Goal: Information Seeking & Learning: Learn about a topic

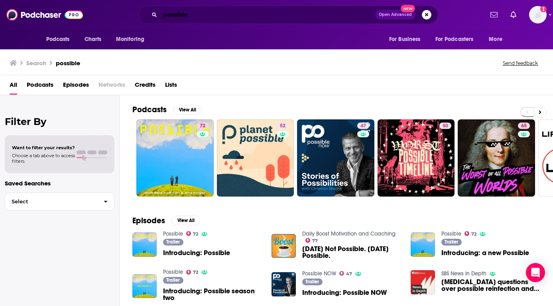
click at [200, 10] on input "possible" at bounding box center [267, 14] width 215 height 13
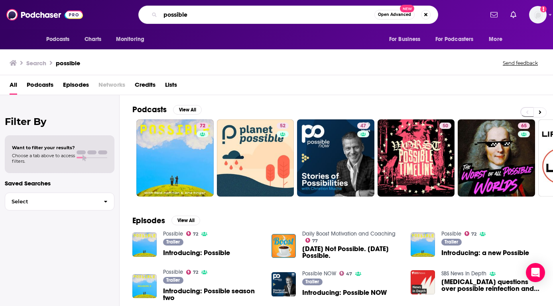
click at [200, 10] on input "possible" at bounding box center [267, 14] width 214 height 13
click at [200, 18] on input "possible" at bounding box center [267, 14] width 214 height 13
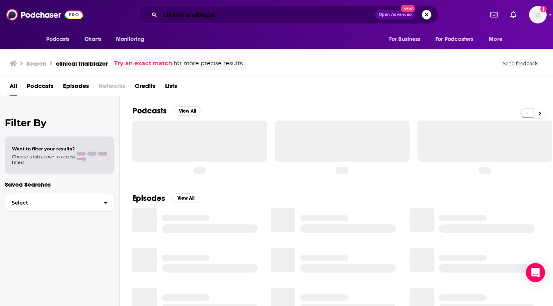
click at [217, 16] on input "clinical trialblazer" at bounding box center [267, 14] width 215 height 13
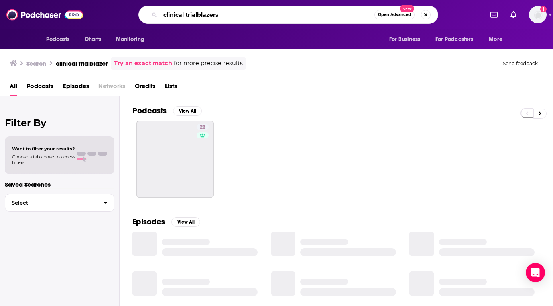
type input "clinical trialblazers"
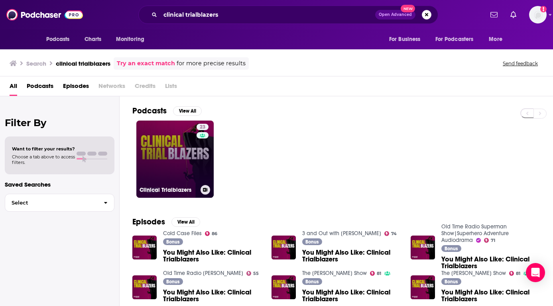
click at [156, 140] on link "23 Clinical Trialblazers" at bounding box center [174, 159] width 77 height 77
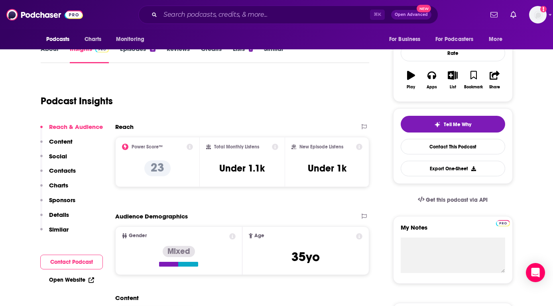
scroll to position [49, 0]
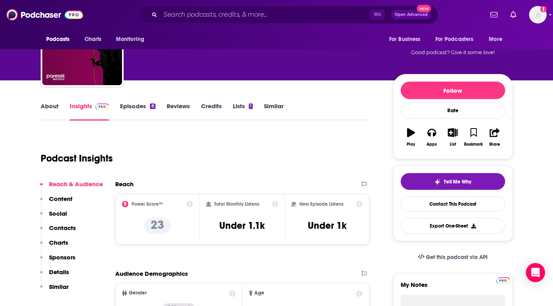
click at [62, 248] on button "Charts" at bounding box center [54, 246] width 28 height 15
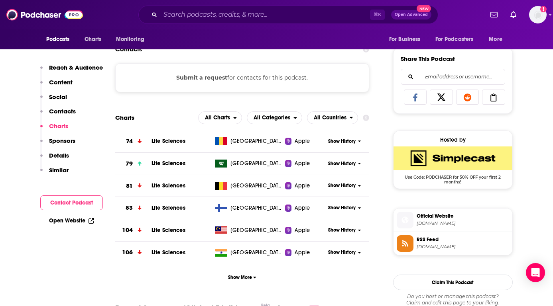
scroll to position [483, 0]
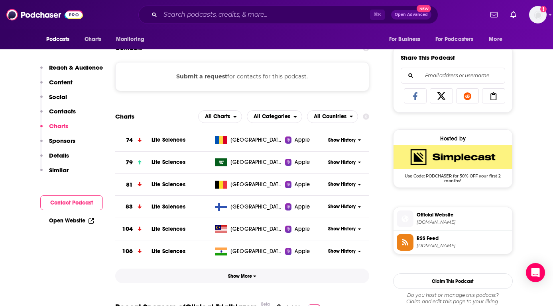
click at [238, 277] on span "Show More" at bounding box center [242, 277] width 28 height 6
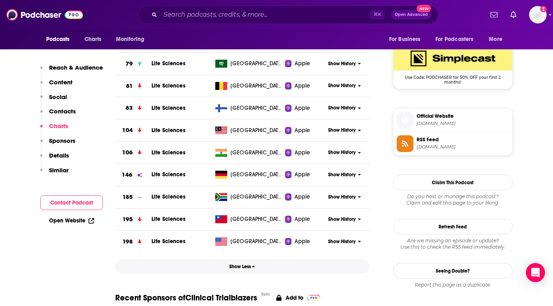
scroll to position [583, 0]
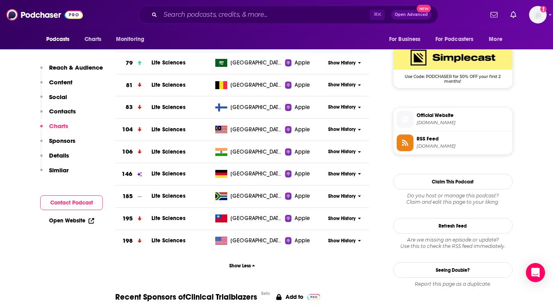
click at [339, 241] on span "Show History" at bounding box center [341, 241] width 27 height 7
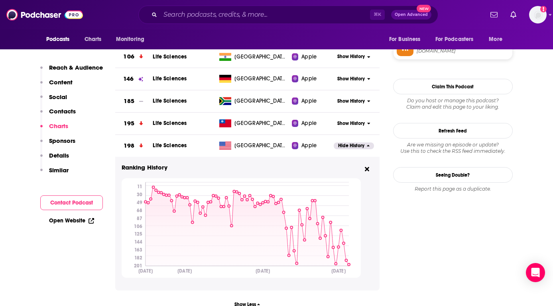
scroll to position [702, 0]
